Goal: Share content

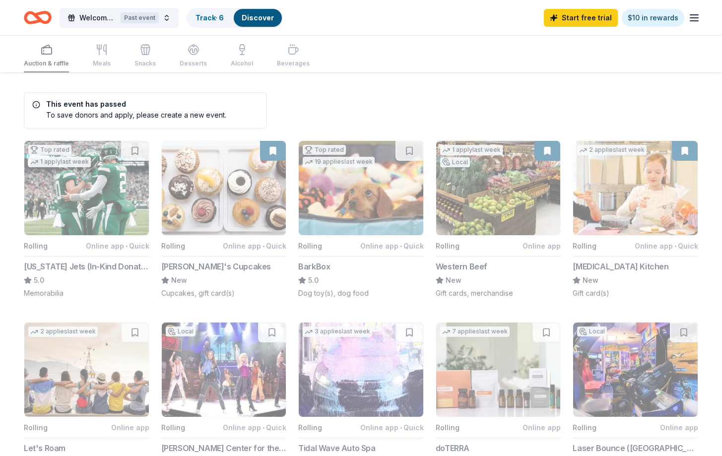
click at [245, 16] on link "Discover" at bounding box center [258, 17] width 32 height 8
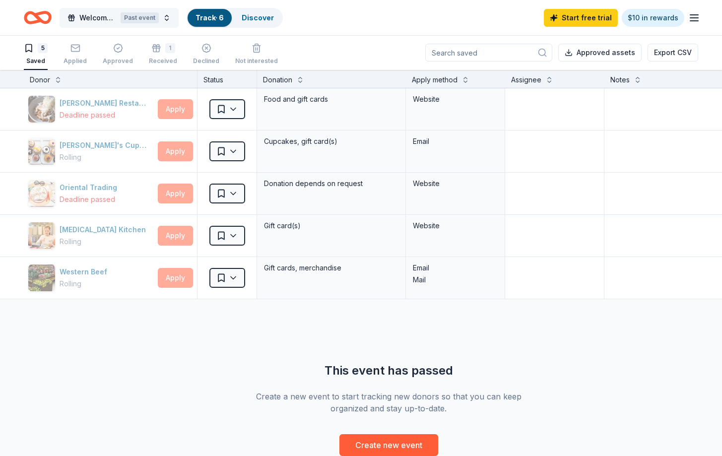
click at [143, 19] on div "Past event" at bounding box center [140, 17] width 38 height 11
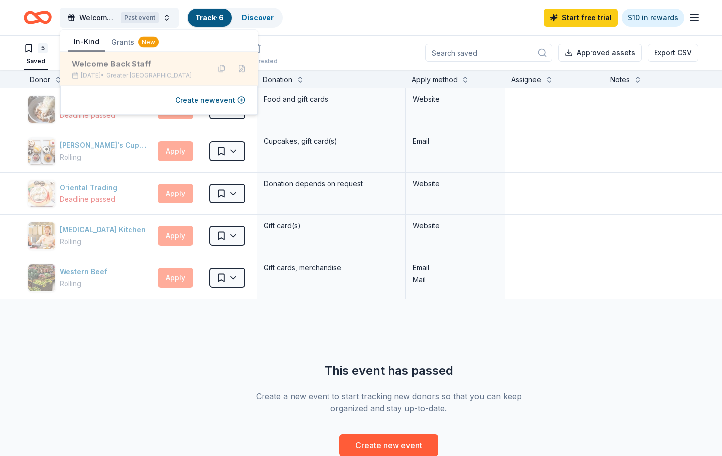
click at [125, 61] on div "Welcome Back Staff" at bounding box center [137, 64] width 130 height 12
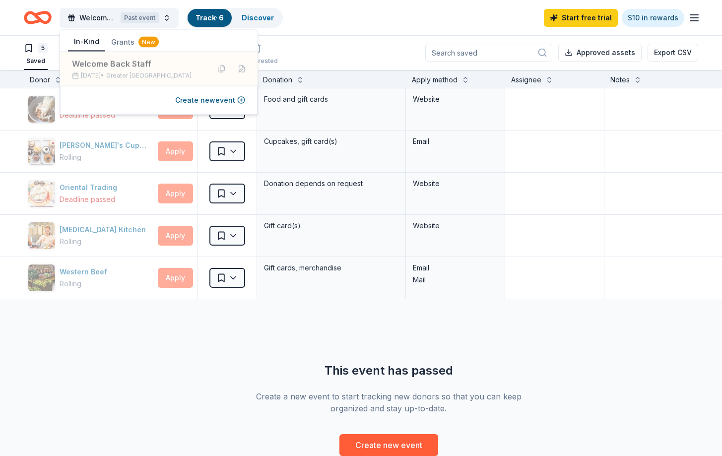
drag, startPoint x: 334, startPoint y: 51, endPoint x: 321, endPoint y: 53, distance: 14.1
click at [334, 51] on div "5 Saved Applied Approved 1 Received Declined Not interested Approved assets Exp…" at bounding box center [361, 52] width 674 height 35
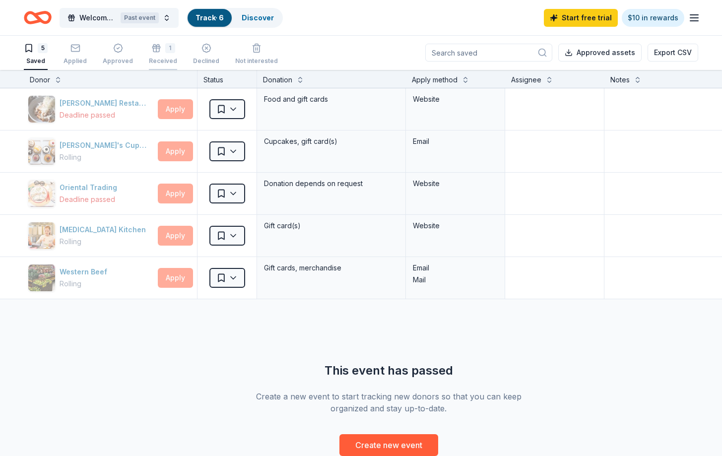
click at [165, 57] on div "Received" at bounding box center [163, 61] width 28 height 8
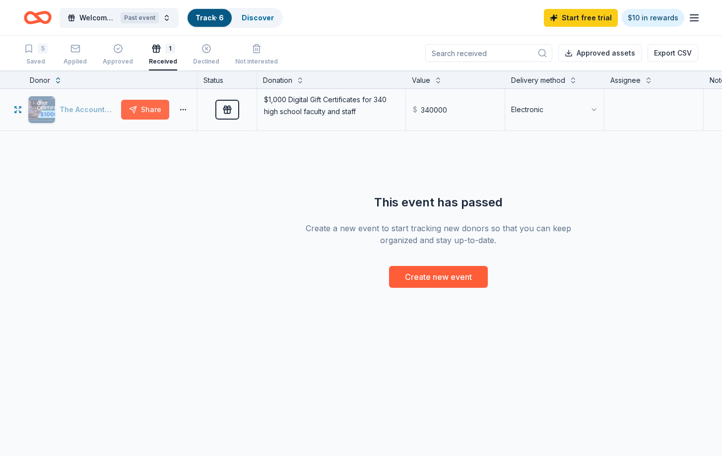
click at [143, 112] on button "Share" at bounding box center [145, 110] width 48 height 20
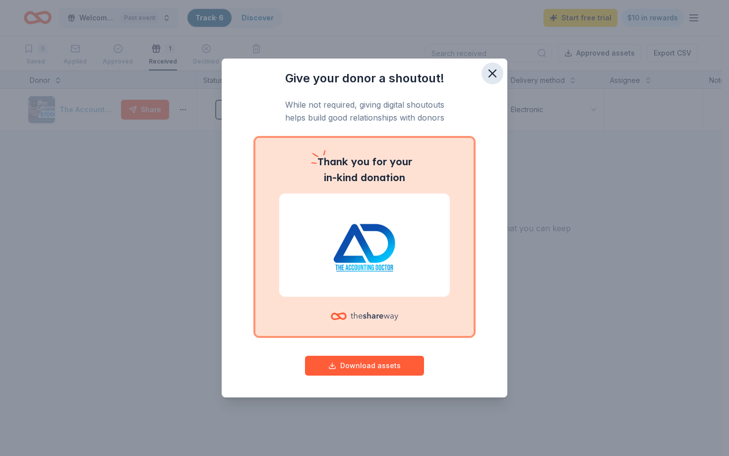
click at [493, 71] on icon "button" at bounding box center [493, 73] width 14 height 14
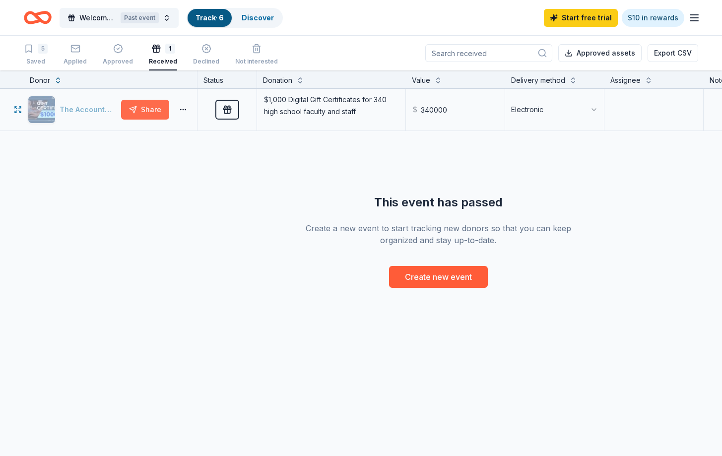
click at [146, 119] on button "Share" at bounding box center [145, 110] width 48 height 20
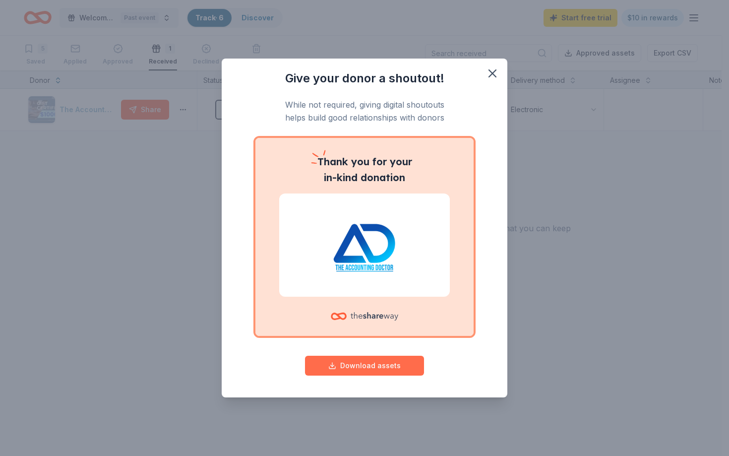
click at [387, 368] on button "Download assets" at bounding box center [364, 366] width 119 height 20
click at [490, 73] on icon "button" at bounding box center [493, 73] width 14 height 14
